Goal: Information Seeking & Learning: Learn about a topic

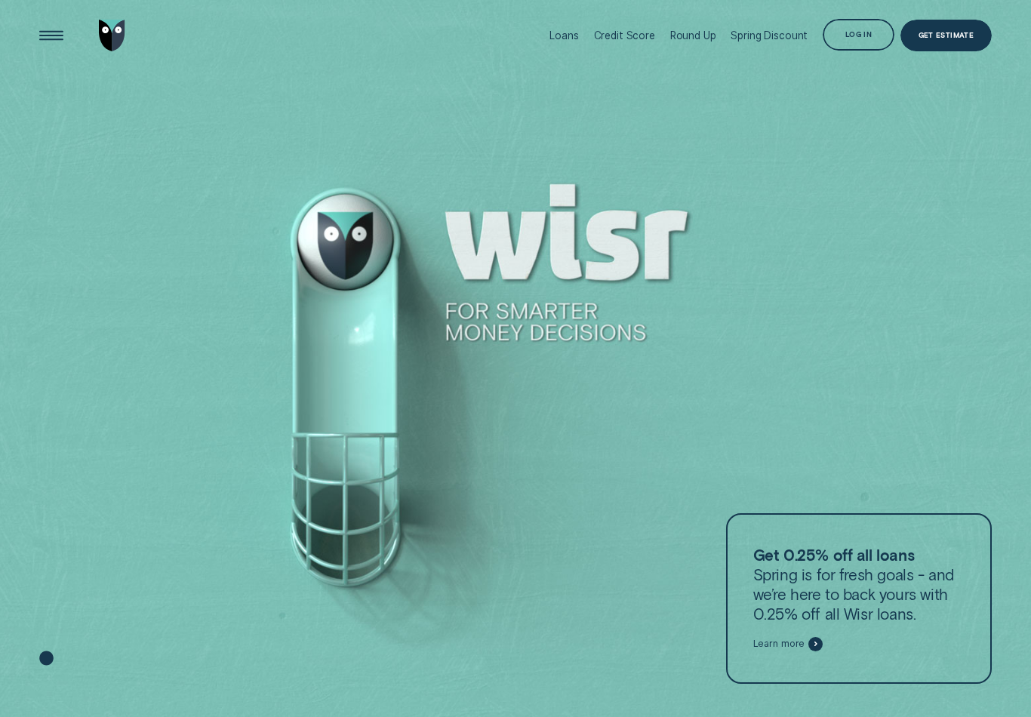
click at [844, 39] on div "Log in" at bounding box center [859, 35] width 72 height 32
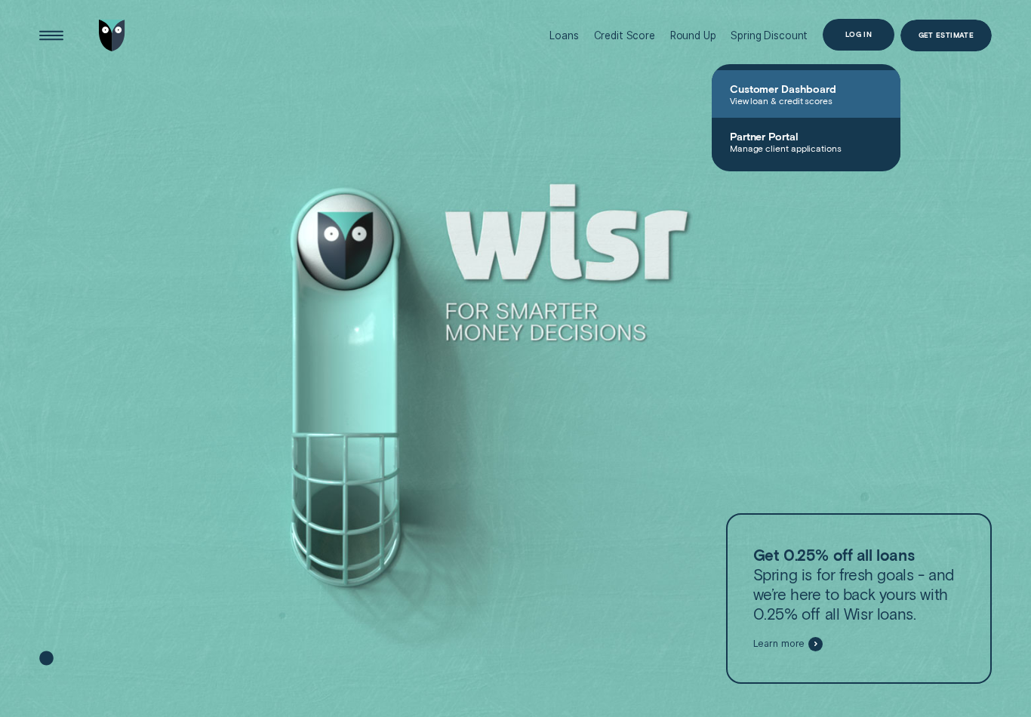
click at [793, 101] on span "View loan & credit scores" at bounding box center [806, 100] width 153 height 11
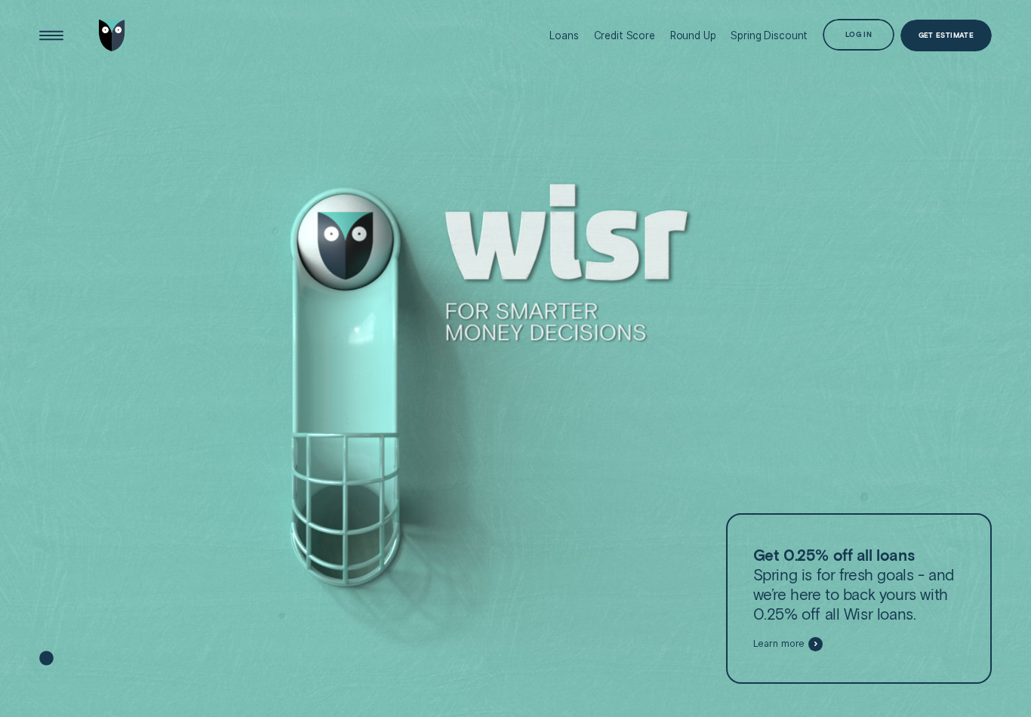
click at [856, 42] on div "Log in" at bounding box center [859, 35] width 72 height 32
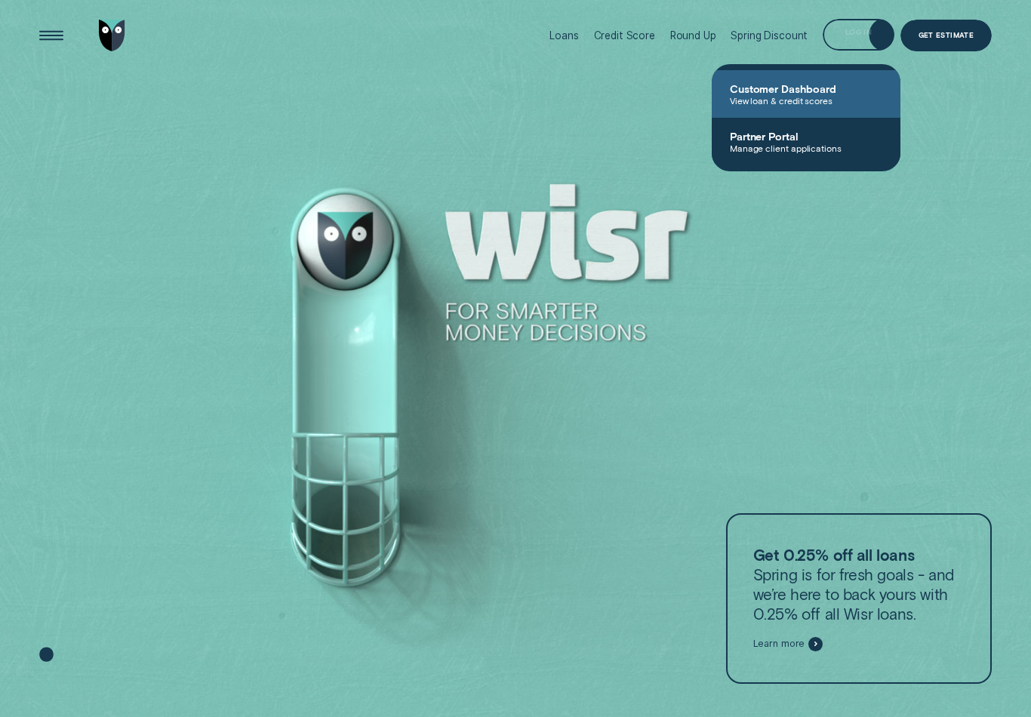
click at [812, 95] on span "View loan & credit scores" at bounding box center [806, 100] width 153 height 11
